Goal: Task Accomplishment & Management: Manage account settings

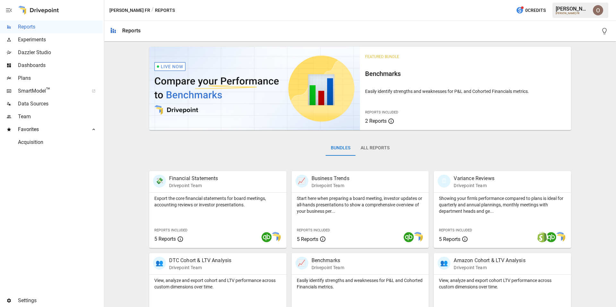
click at [46, 75] on span "Plans" at bounding box center [60, 78] width 85 height 8
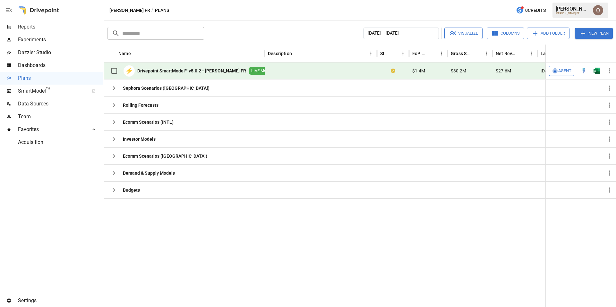
click at [562, 71] on span "Agent" at bounding box center [564, 70] width 13 height 7
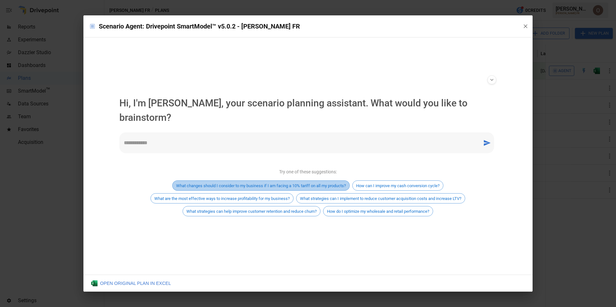
click at [268, 183] on span "What changes should I consider to my business if I am facing a 10% tariff on al…" at bounding box center [260, 185] width 177 height 5
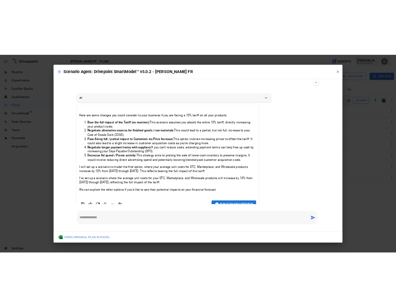
scroll to position [33, 0]
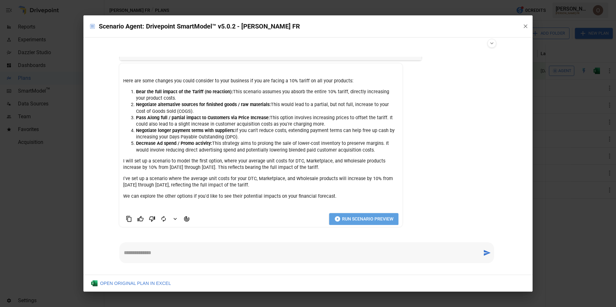
click at [361, 219] on span "Run Scenario Preview" at bounding box center [367, 219] width 51 height 8
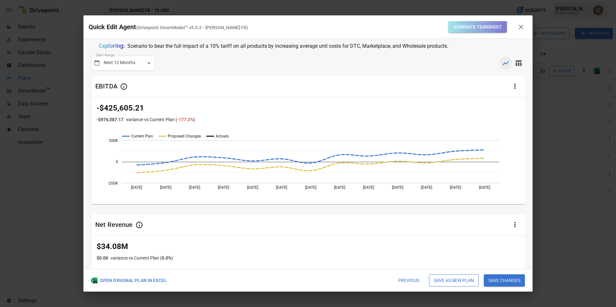
click at [466, 26] on button "Generate Tearsheet" at bounding box center [477, 27] width 59 height 12
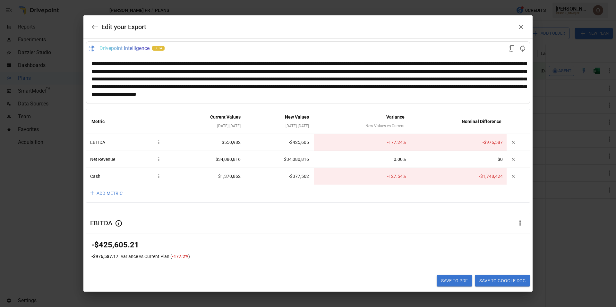
click at [97, 28] on icon "button" at bounding box center [95, 27] width 8 height 8
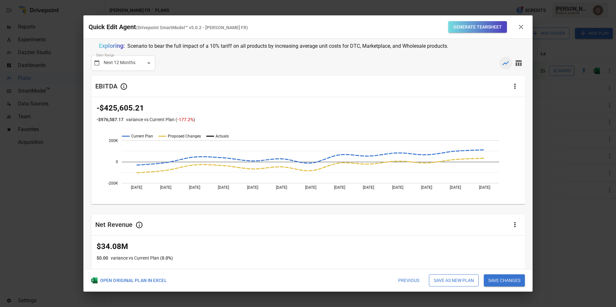
click at [460, 280] on button "Save as new plan" at bounding box center [454, 280] width 50 height 12
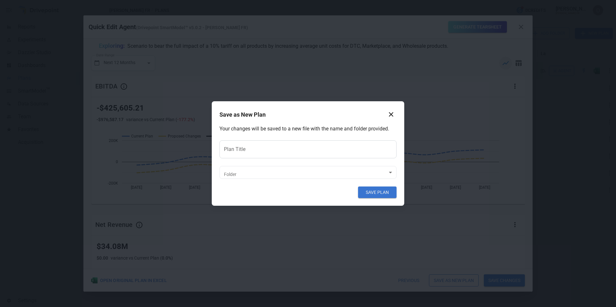
click at [235, 150] on input "Plan Title" at bounding box center [307, 149] width 177 height 18
type input "********"
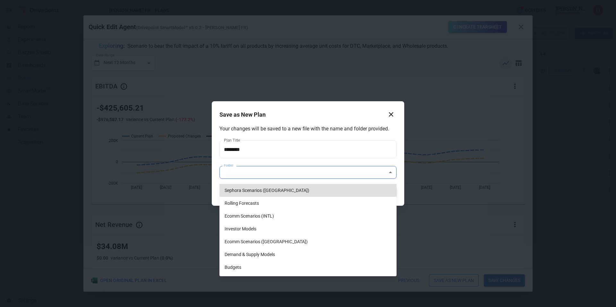
click at [245, 0] on body "**********" at bounding box center [308, 0] width 616 height 0
click at [251, 242] on li "Ecomm Scenarios ([GEOGRAPHIC_DATA])" at bounding box center [307, 241] width 177 height 13
type input "**********"
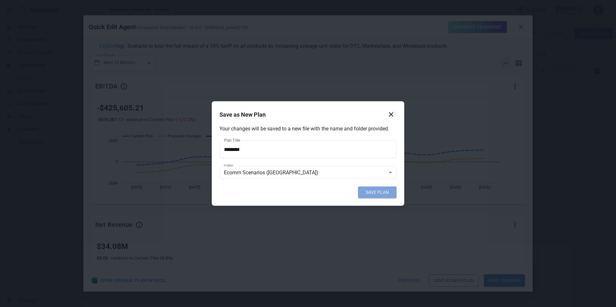
click at [378, 193] on button "SAVE PLAN" at bounding box center [377, 193] width 38 height 12
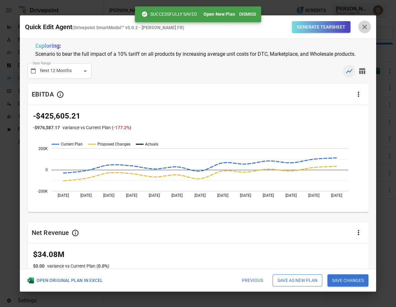
click at [367, 27] on icon "button" at bounding box center [365, 27] width 8 height 8
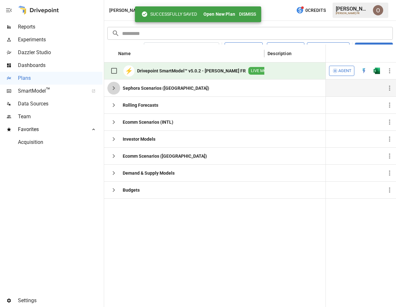
click at [115, 87] on icon "button" at bounding box center [114, 88] width 8 height 8
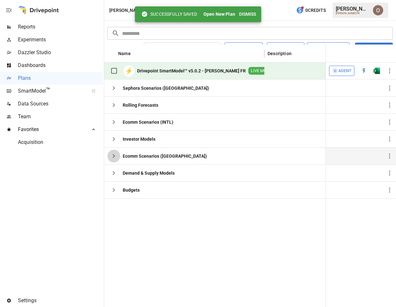
click at [113, 156] on icon "button" at bounding box center [114, 156] width 8 height 8
click at [218, 14] on button "Open New Plan" at bounding box center [220, 14] width 32 height 6
click at [114, 153] on icon "button" at bounding box center [114, 156] width 8 height 8
